Goal: Task Accomplishment & Management: Use online tool/utility

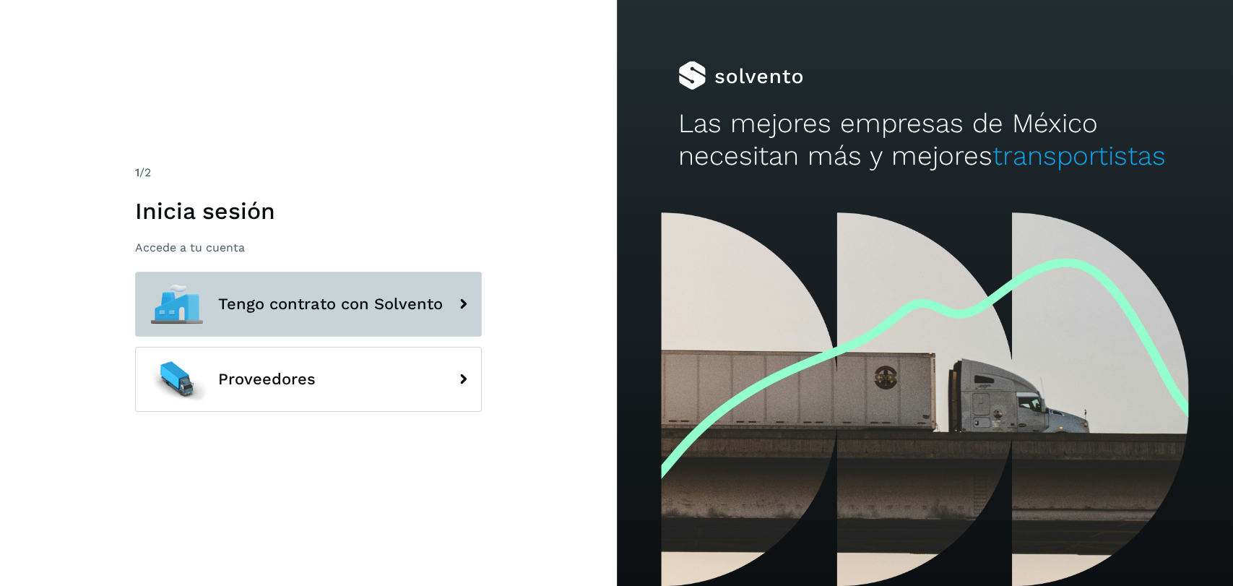
click at [363, 297] on span "Tengo contrato con Solvento" at bounding box center [330, 303] width 225 height 17
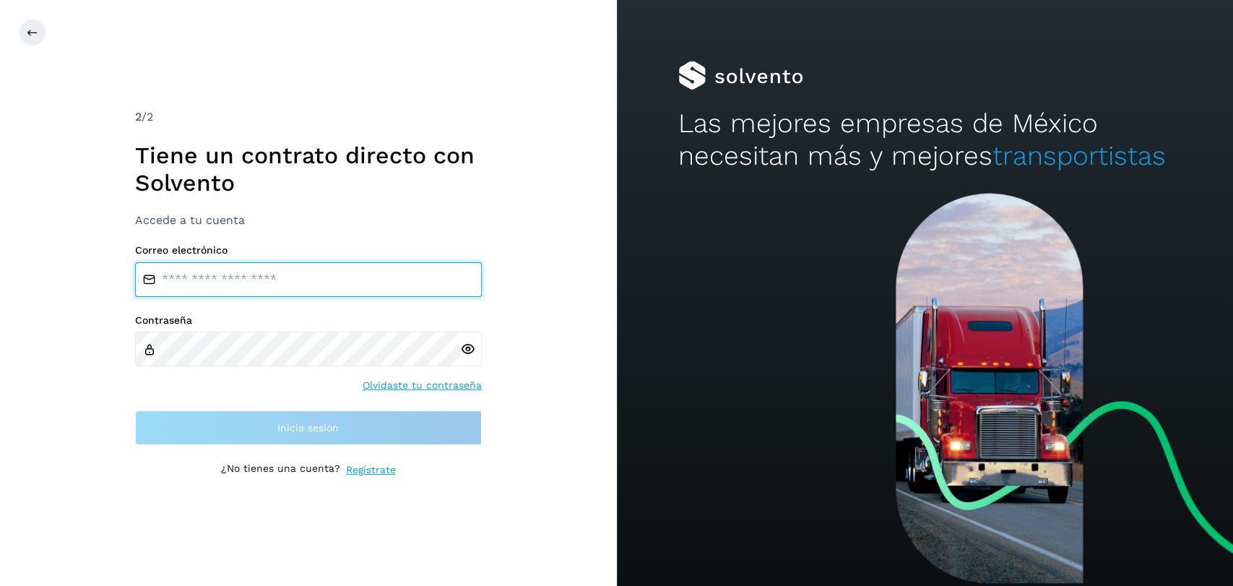
type input "**********"
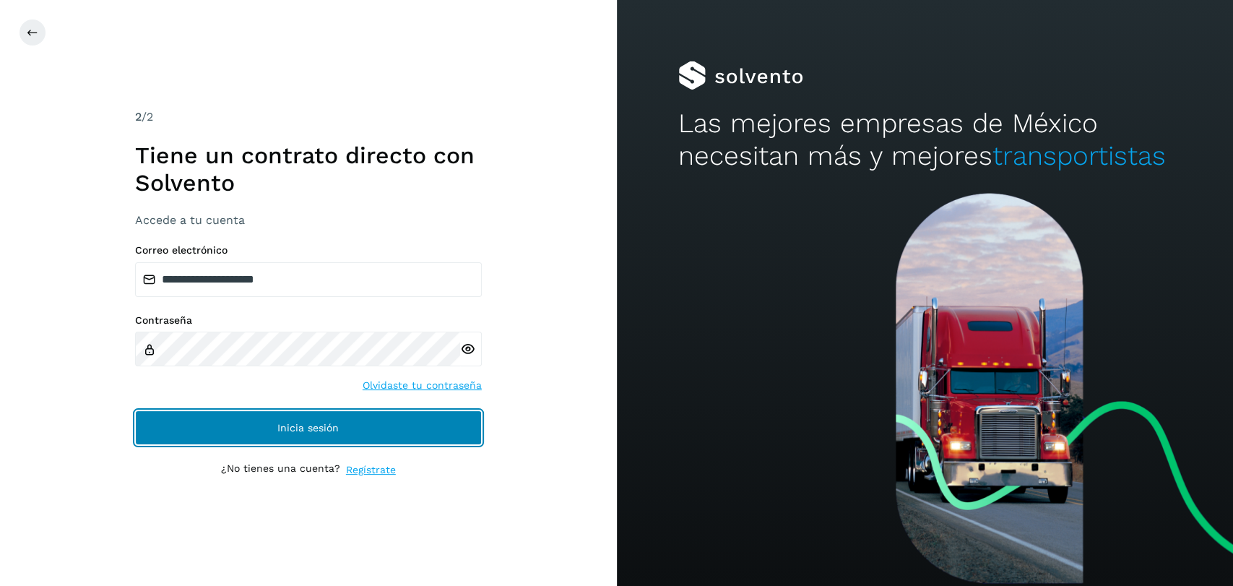
click at [346, 428] on button "Inicia sesión" at bounding box center [308, 427] width 347 height 35
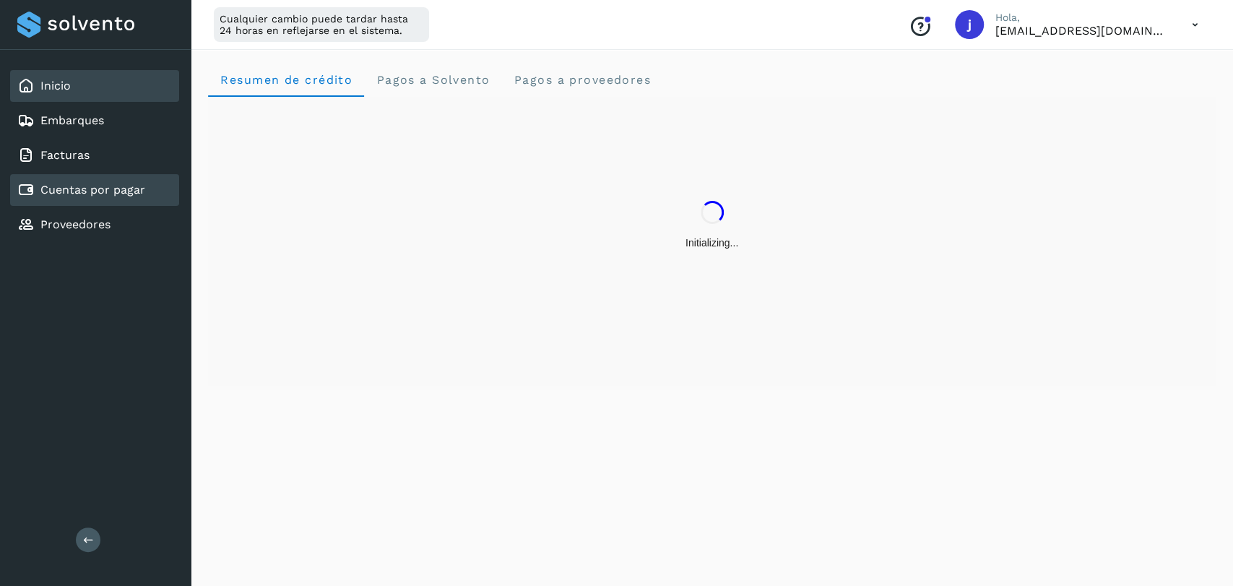
click at [139, 194] on link "Cuentas por pagar" at bounding box center [92, 190] width 105 height 14
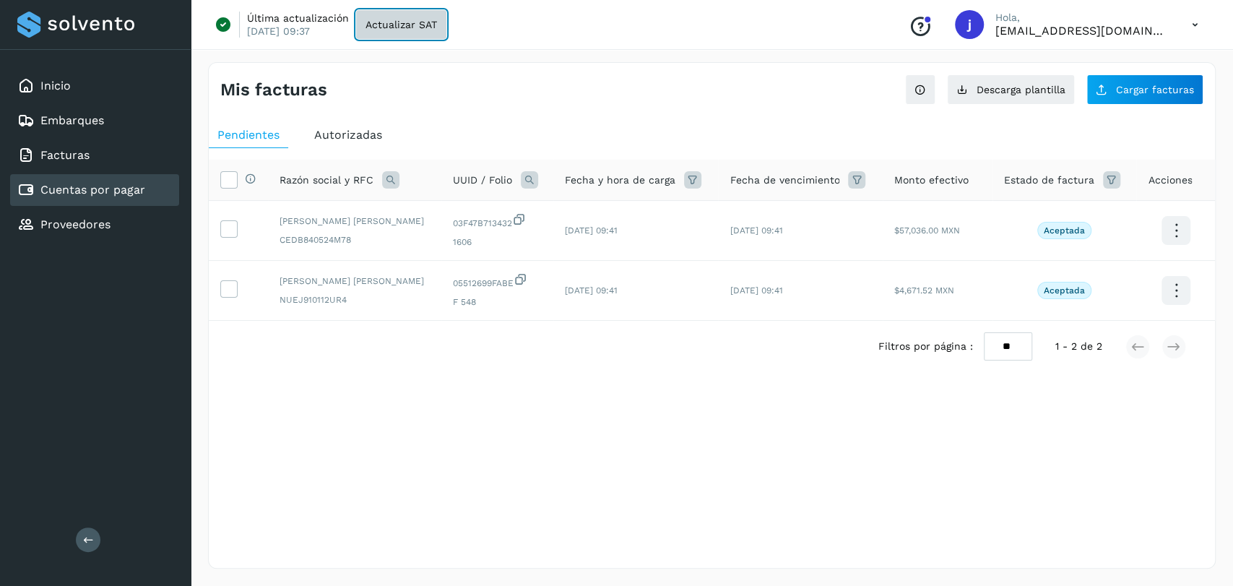
click at [394, 23] on span "Actualizar SAT" at bounding box center [401, 25] width 72 height 10
click at [1180, 306] on icon at bounding box center [1175, 291] width 34 height 34
drag, startPoint x: 337, startPoint y: 459, endPoint x: 273, endPoint y: 352, distance: 123.7
click at [336, 446] on div at bounding box center [616, 293] width 1233 height 586
click at [233, 295] on icon at bounding box center [228, 287] width 15 height 15
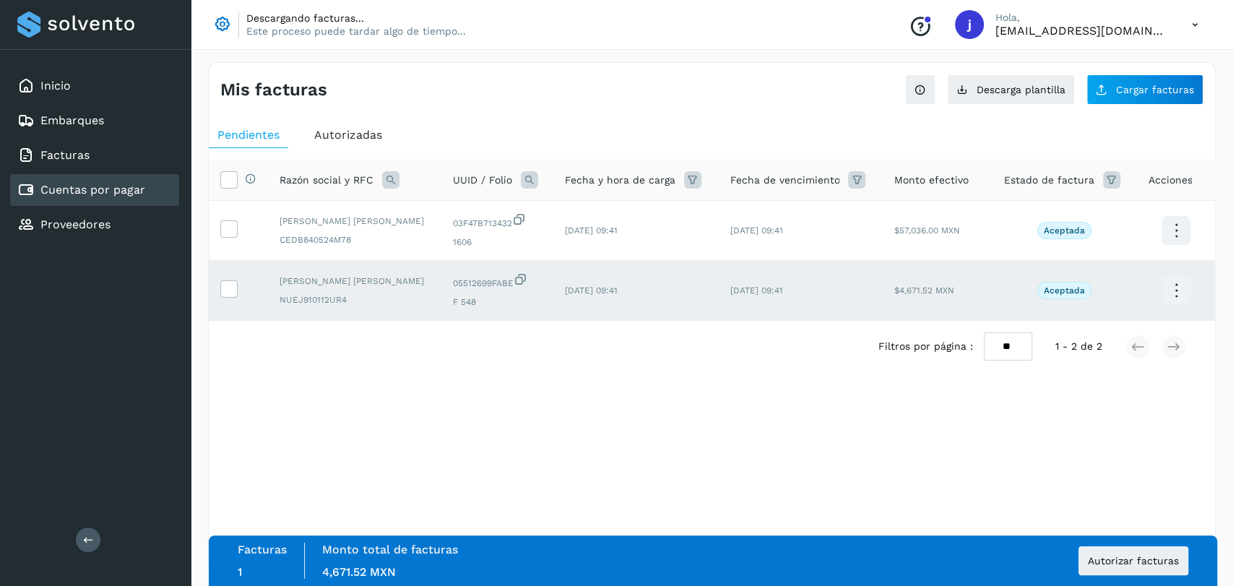
click at [356, 383] on div "Selecciona una fecha" at bounding box center [712, 384] width 1006 height 24
click at [228, 295] on icon at bounding box center [228, 287] width 15 height 15
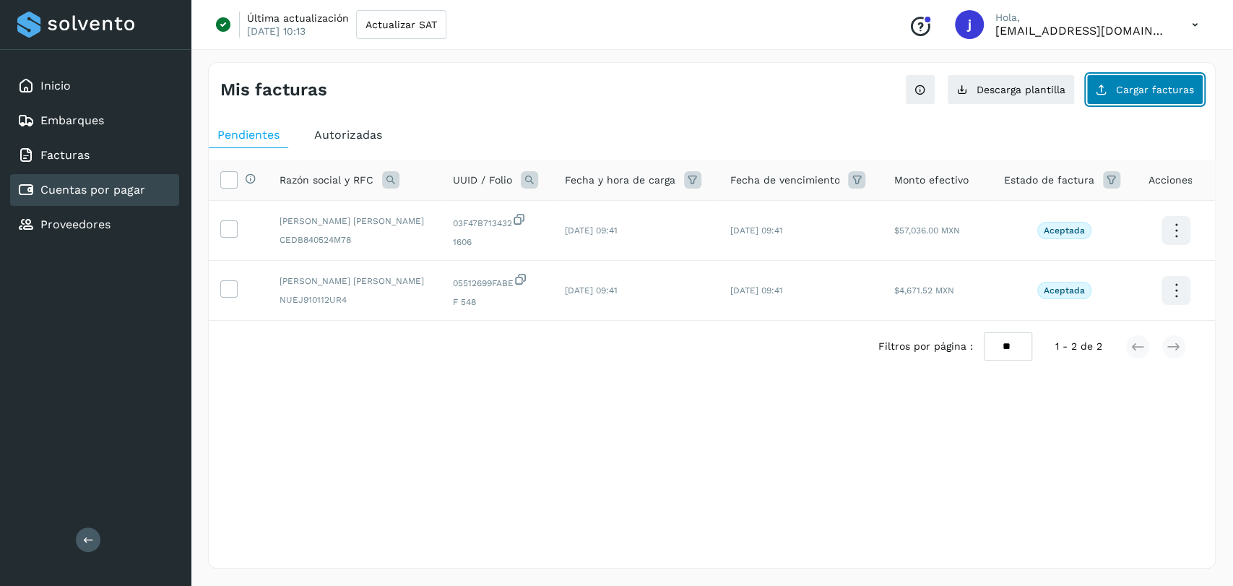
click at [1143, 88] on span "Cargar facturas" at bounding box center [1155, 90] width 78 height 10
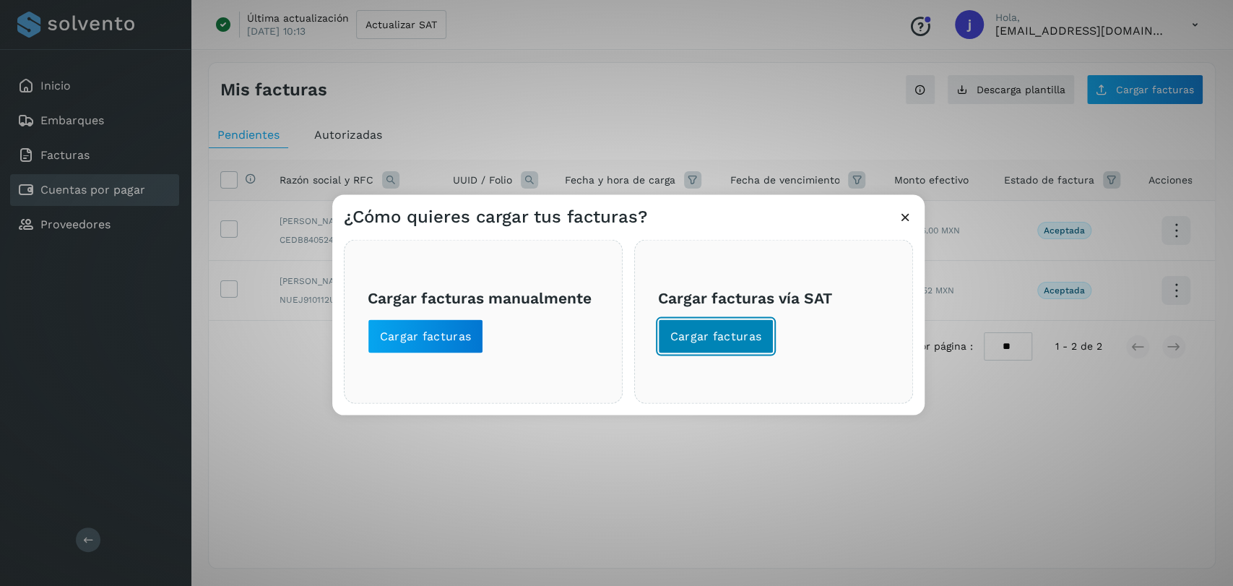
click at [676, 342] on span "Cargar facturas" at bounding box center [716, 336] width 92 height 16
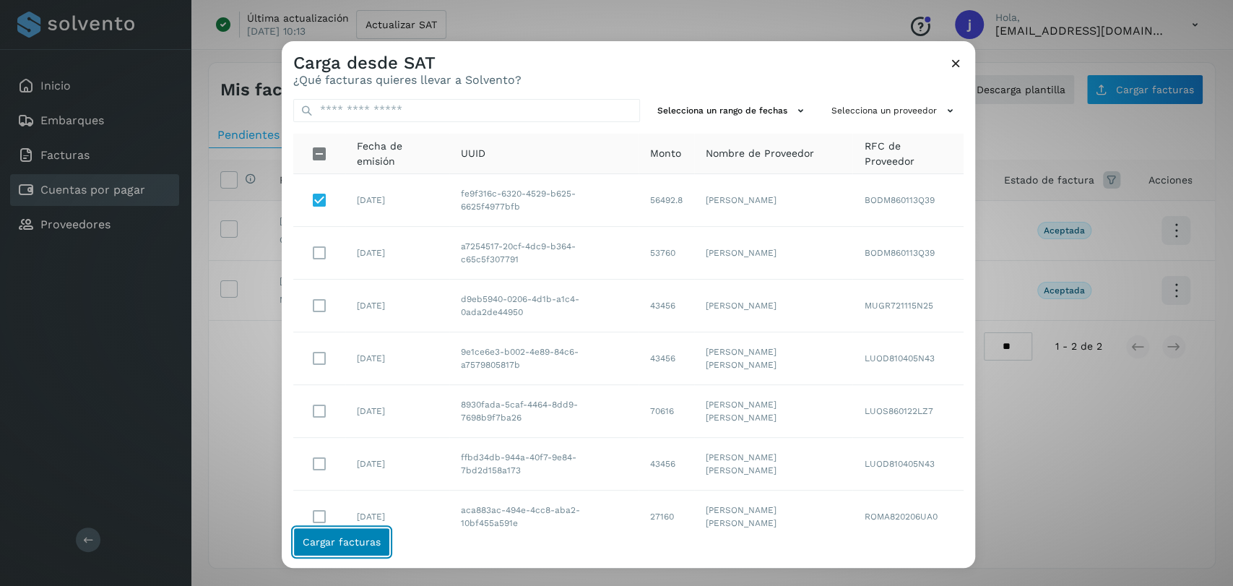
click at [362, 542] on span "Cargar facturas" at bounding box center [342, 542] width 78 height 10
